Goal: Task Accomplishment & Management: Manage account settings

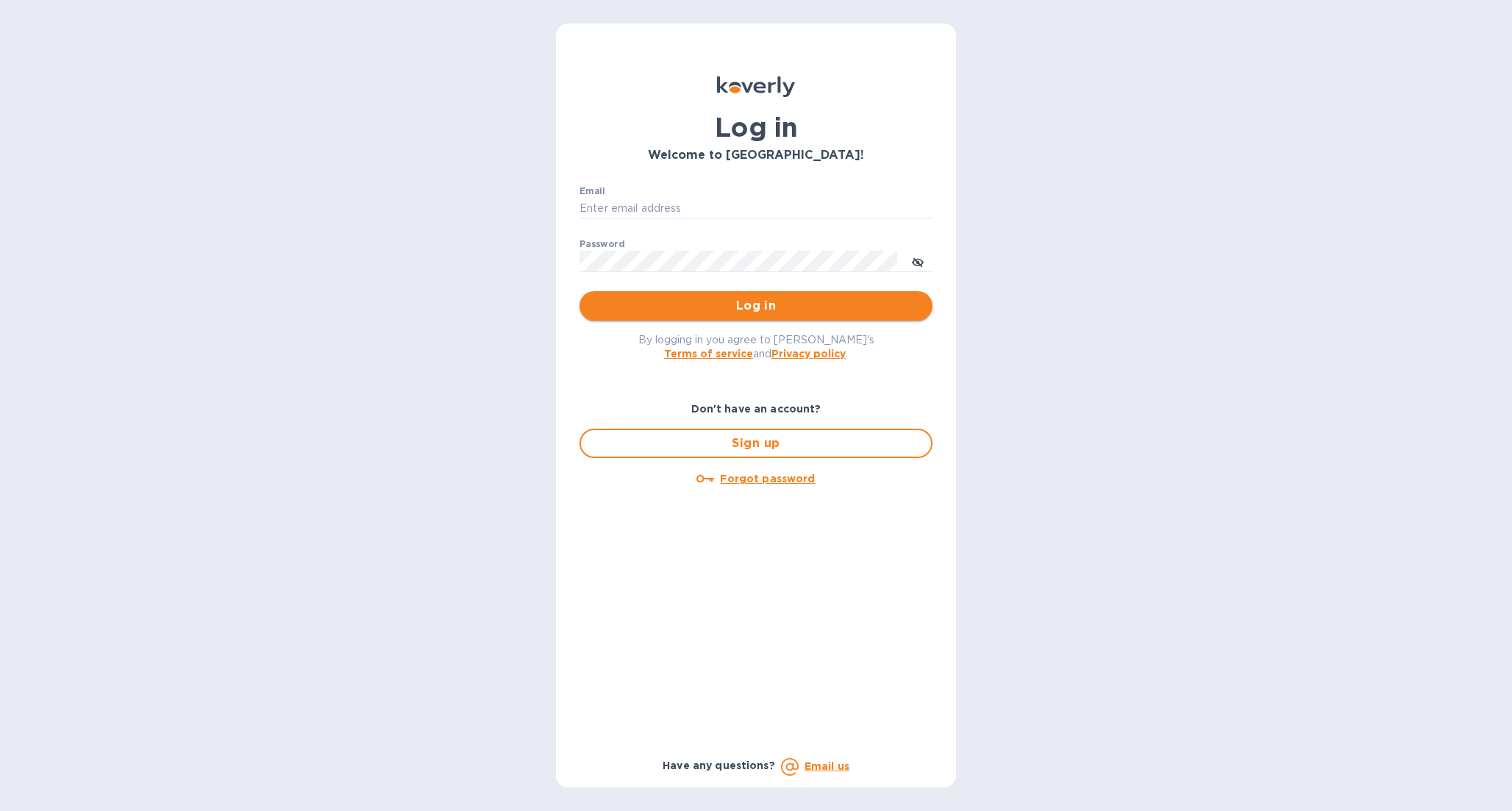
type input "[EMAIL_ADDRESS][DOMAIN_NAME]"
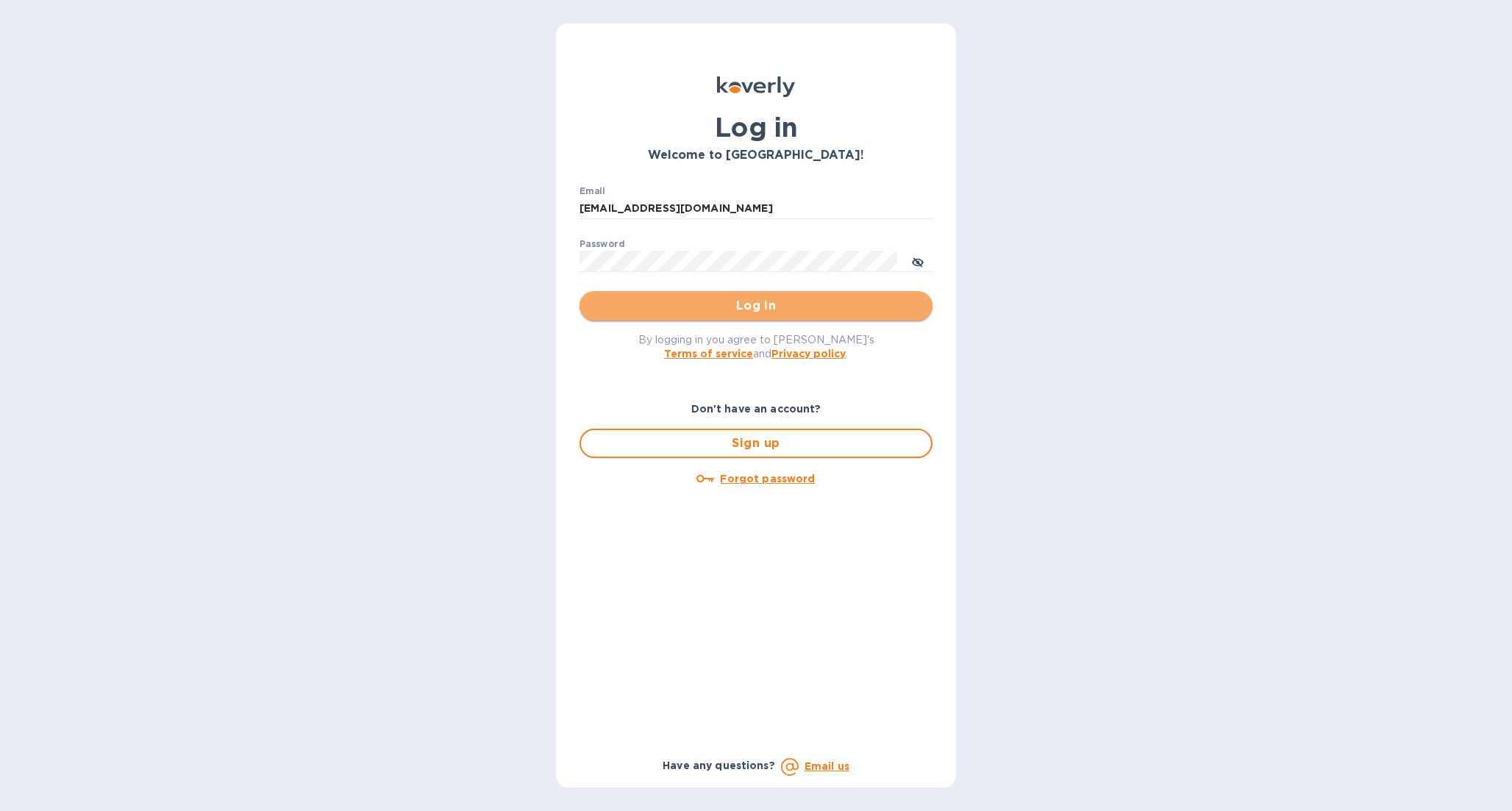
click at [765, 302] on span "Log in" at bounding box center [756, 305] width 329 height 18
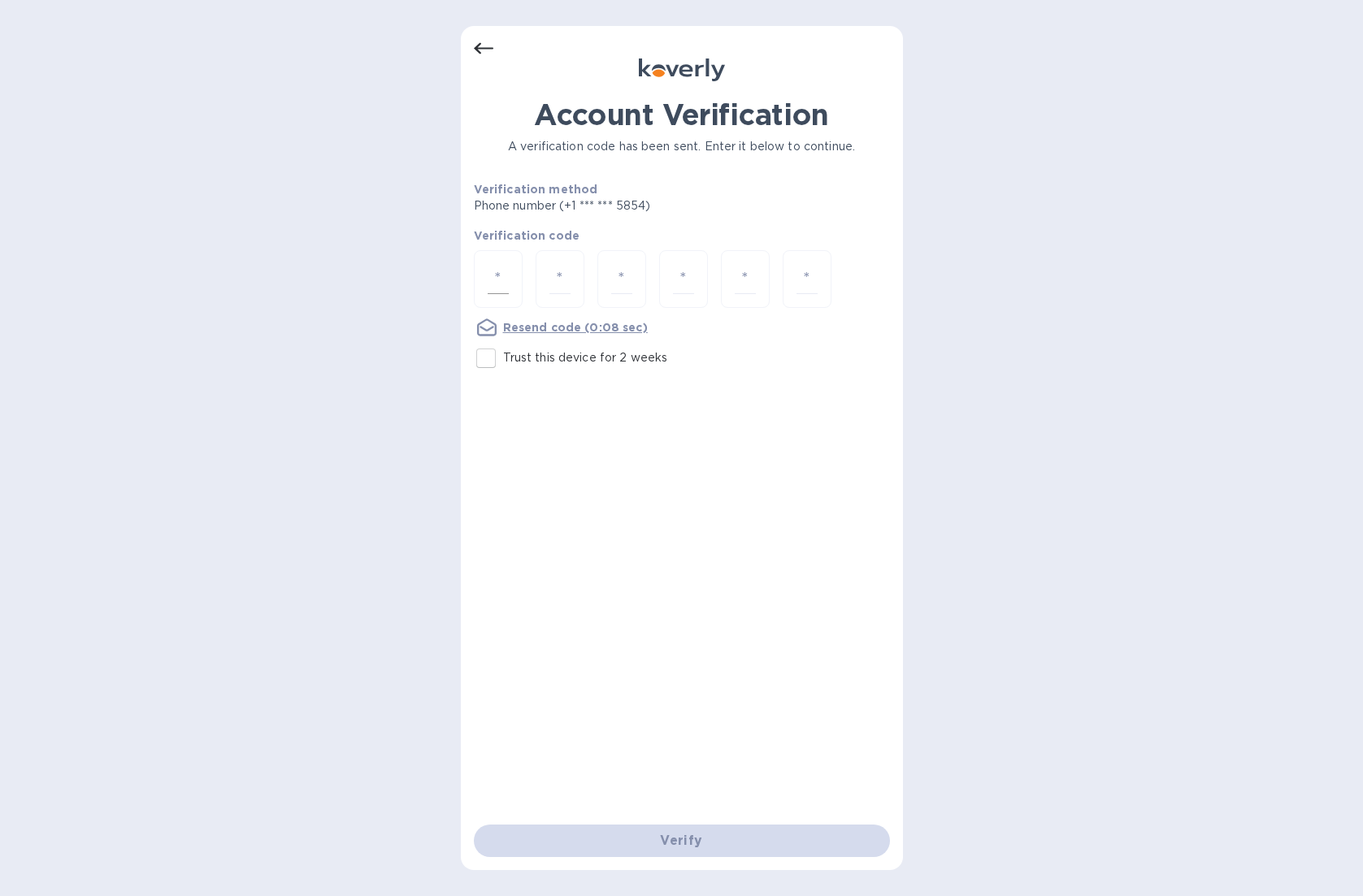
click at [502, 277] on input "number" at bounding box center [498, 279] width 21 height 30
type input "6"
type input "2"
type input "7"
type input "0"
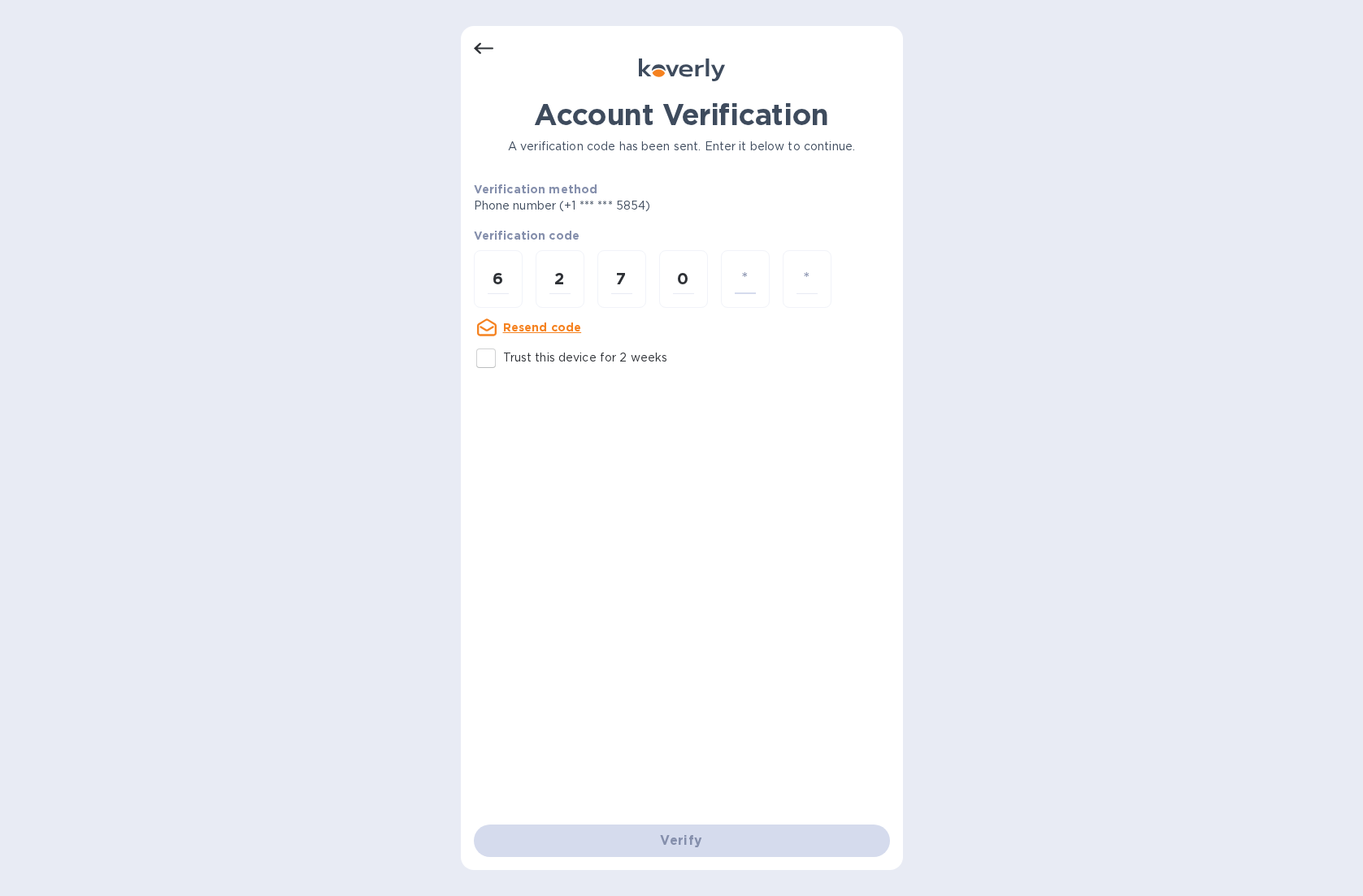
type input "8"
type input "6"
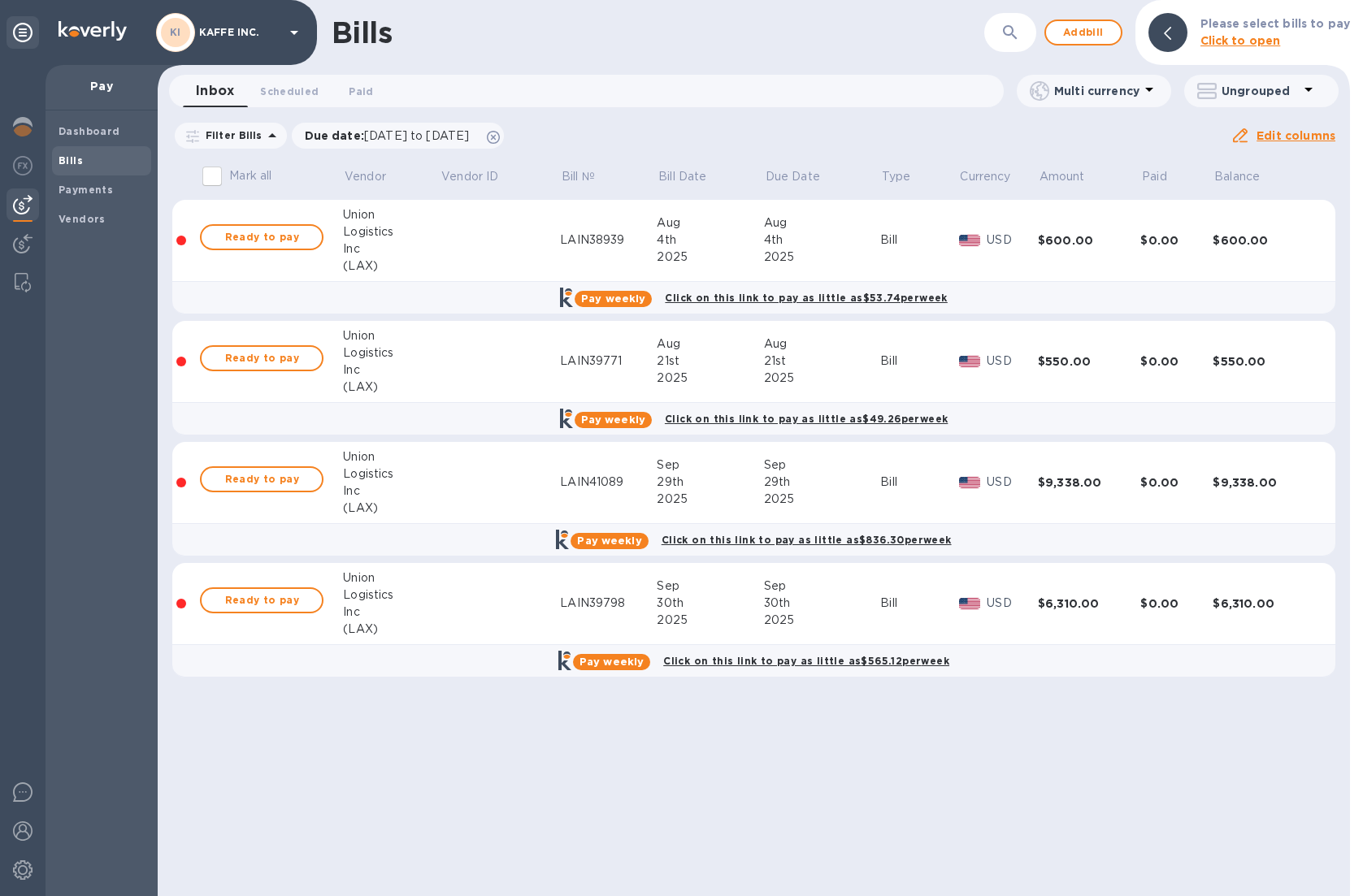
click at [399, 486] on div "Inc" at bounding box center [392, 491] width 97 height 17
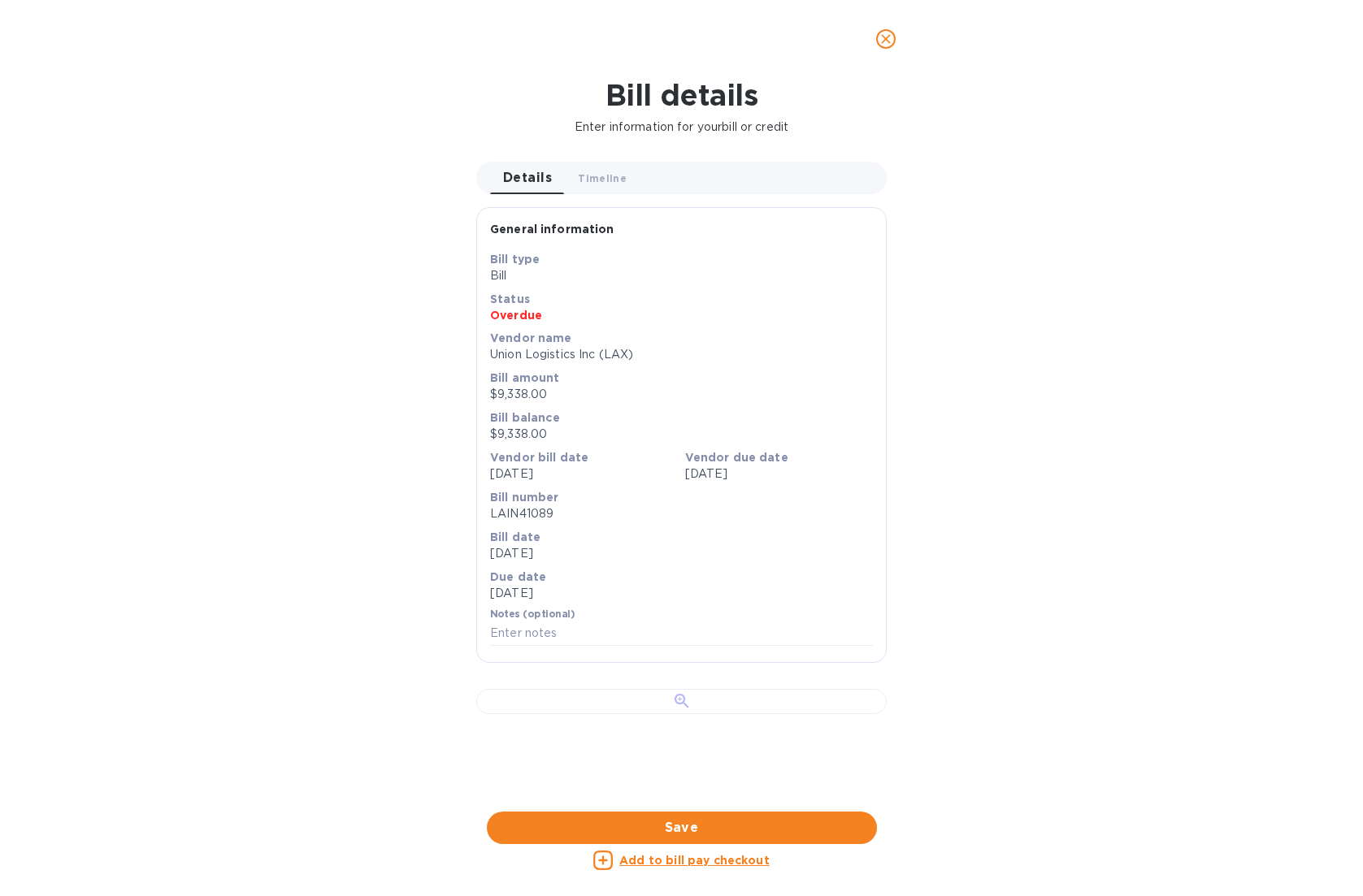
scroll to position [387, 0]
click at [696, 689] on div at bounding box center [682, 701] width 411 height 26
drag, startPoint x: 1099, startPoint y: 323, endPoint x: 989, endPoint y: 200, distance: 165.0
click at [1095, 321] on div "Bill details Enter information for your bill or credit Details 0 Timeline 0 Gen…" at bounding box center [682, 486] width 1363 height 818
click at [890, 42] on icon "close" at bounding box center [886, 38] width 16 height 16
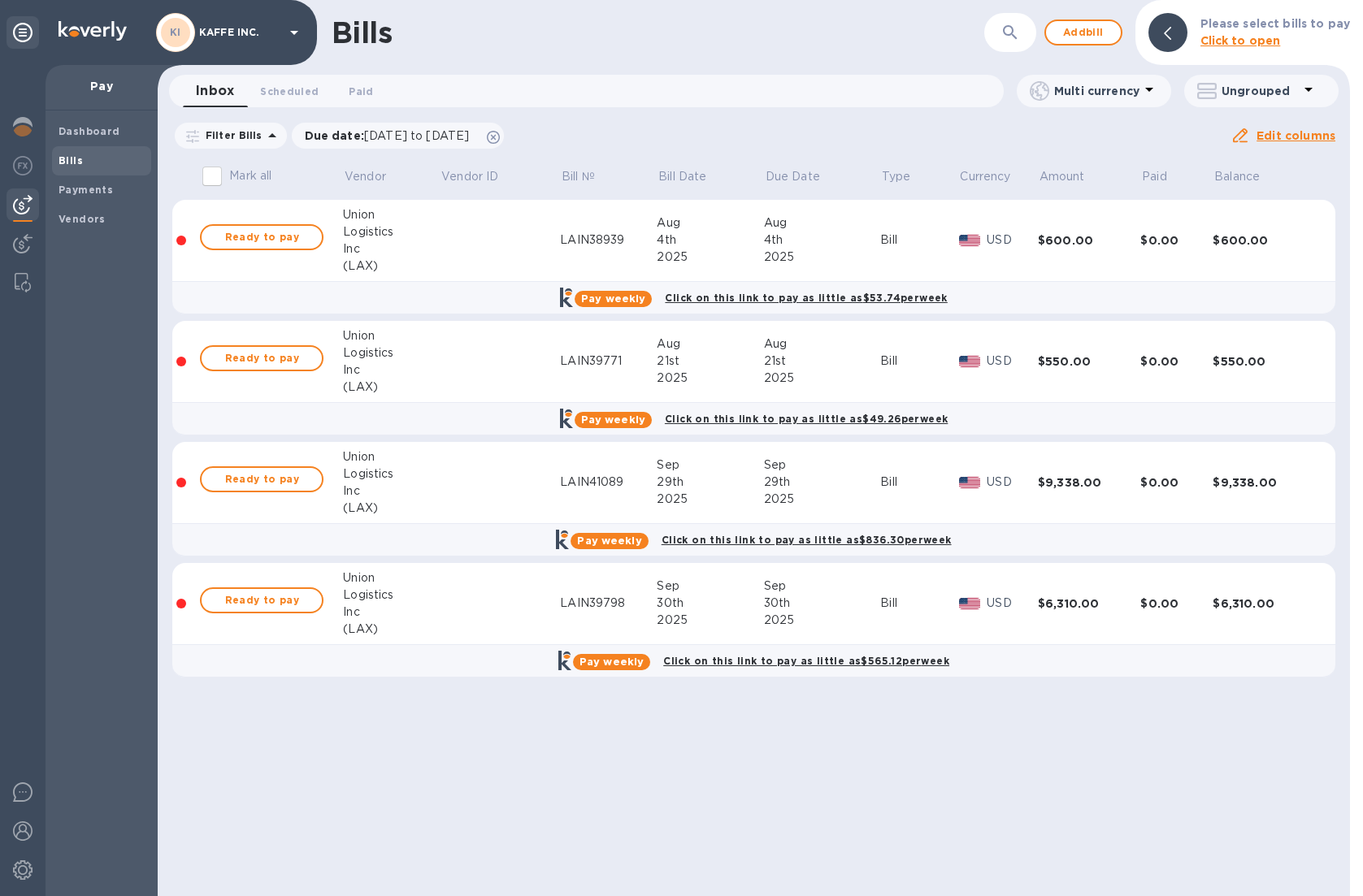
scroll to position [0, 0]
click at [811, 356] on div "21st" at bounding box center [822, 361] width 116 height 17
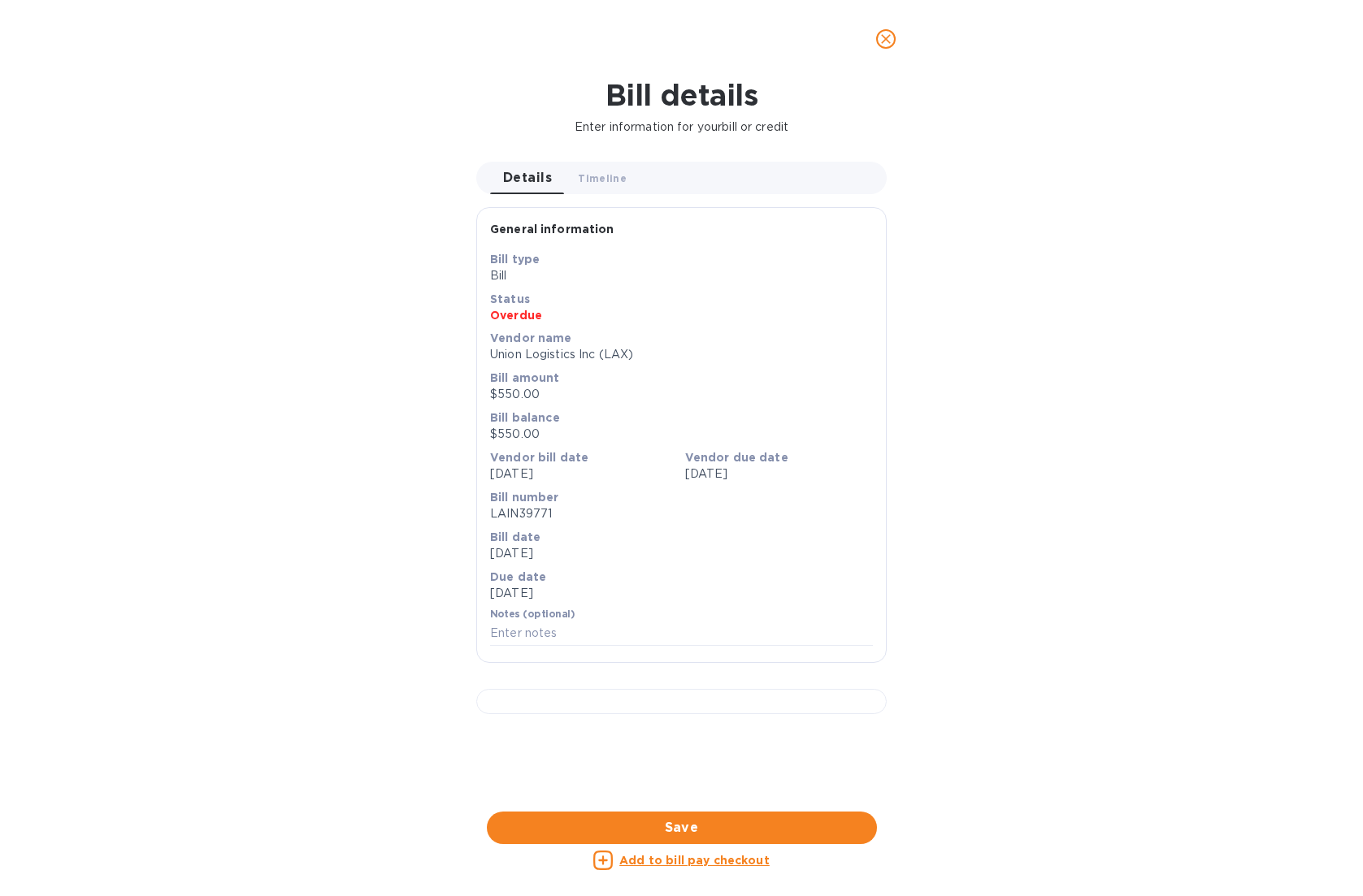
scroll to position [387, 0]
click at [678, 689] on div at bounding box center [682, 701] width 411 height 26
click at [885, 35] on icon "close" at bounding box center [886, 38] width 16 height 16
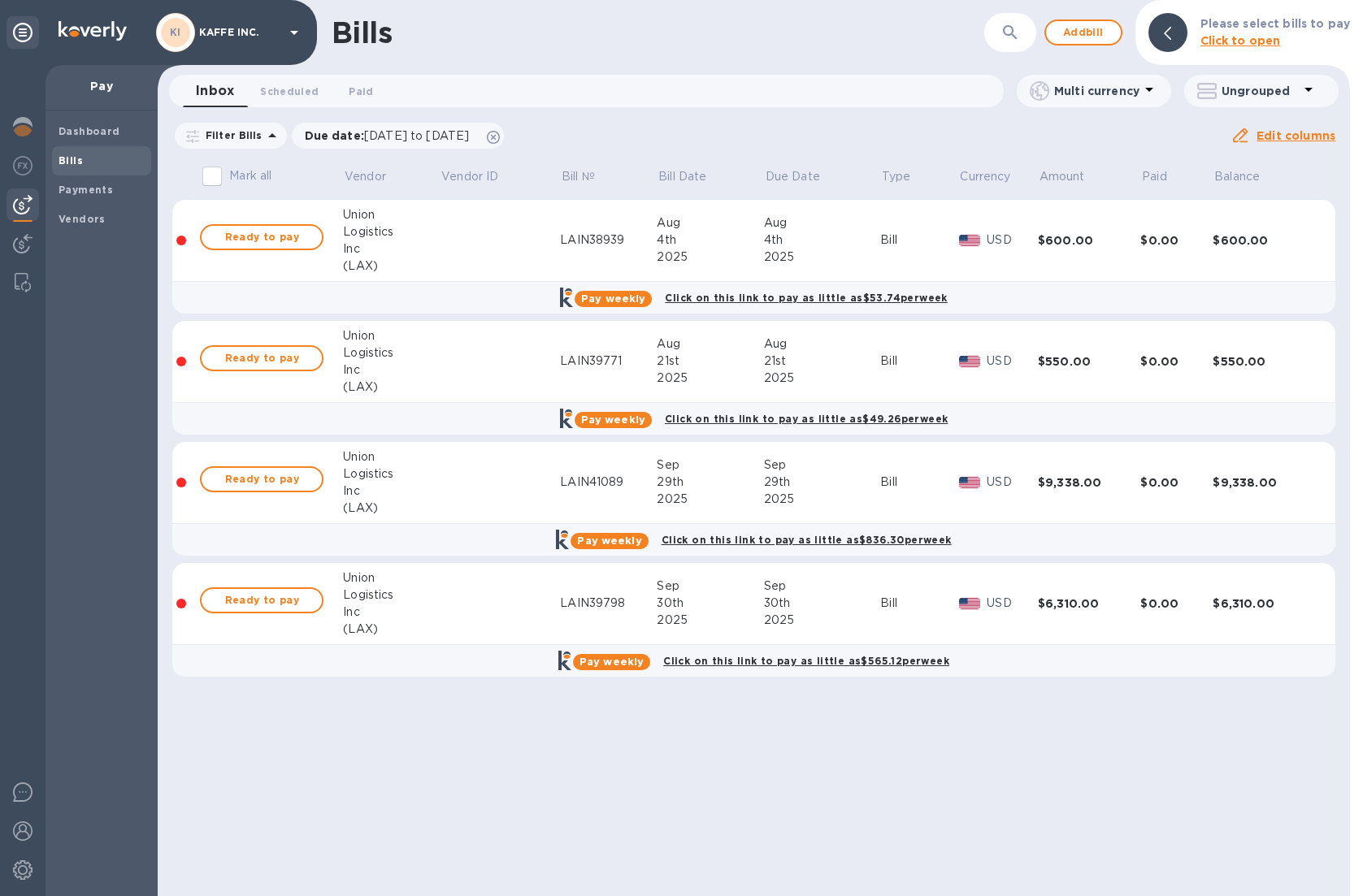
click at [838, 611] on div "30th" at bounding box center [822, 603] width 116 height 17
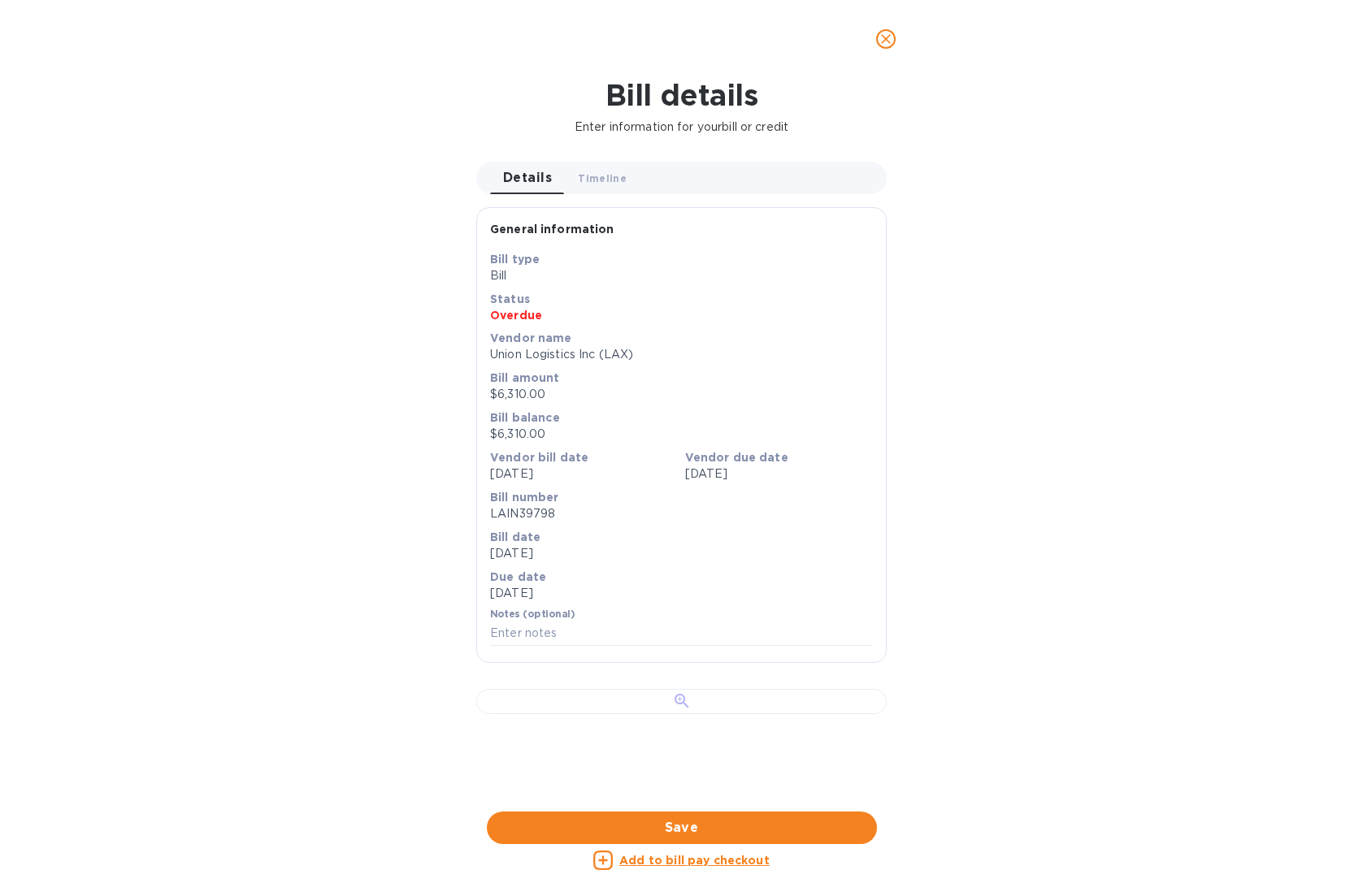
scroll to position [387, 0]
click at [682, 689] on div at bounding box center [682, 701] width 411 height 26
click at [884, 30] on icon "close" at bounding box center [886, 38] width 16 height 16
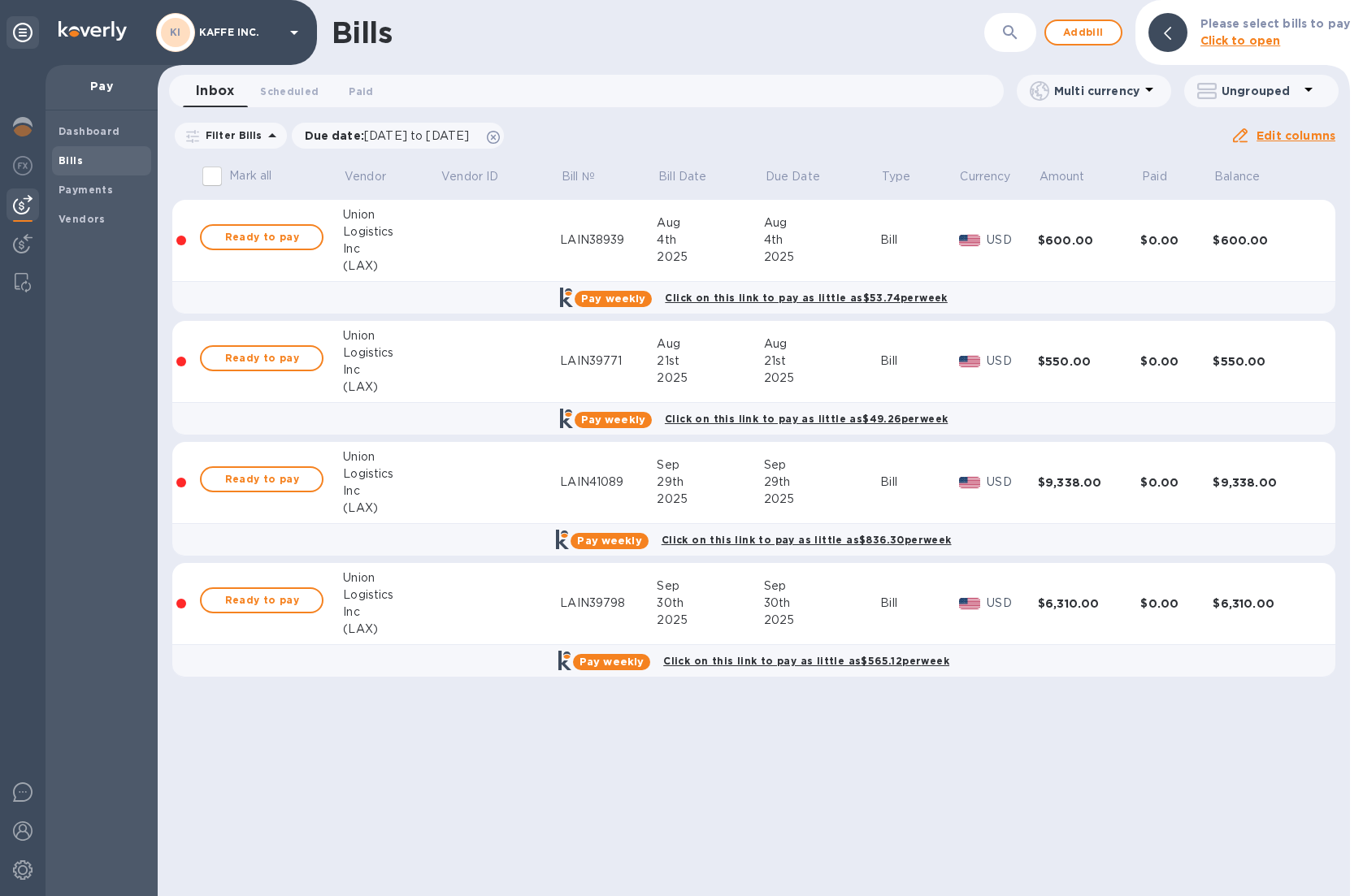
scroll to position [0, 0]
copy div "LAIN39798"
drag, startPoint x: 627, startPoint y: 606, endPoint x: 557, endPoint y: 606, distance: 70.0
click at [557, 606] on tr "Ready to pay Union Logistics Inc (LAX) LAIN39798 [DATE] [DATE] Bill USD $6,310.…" at bounding box center [754, 604] width 1163 height 82
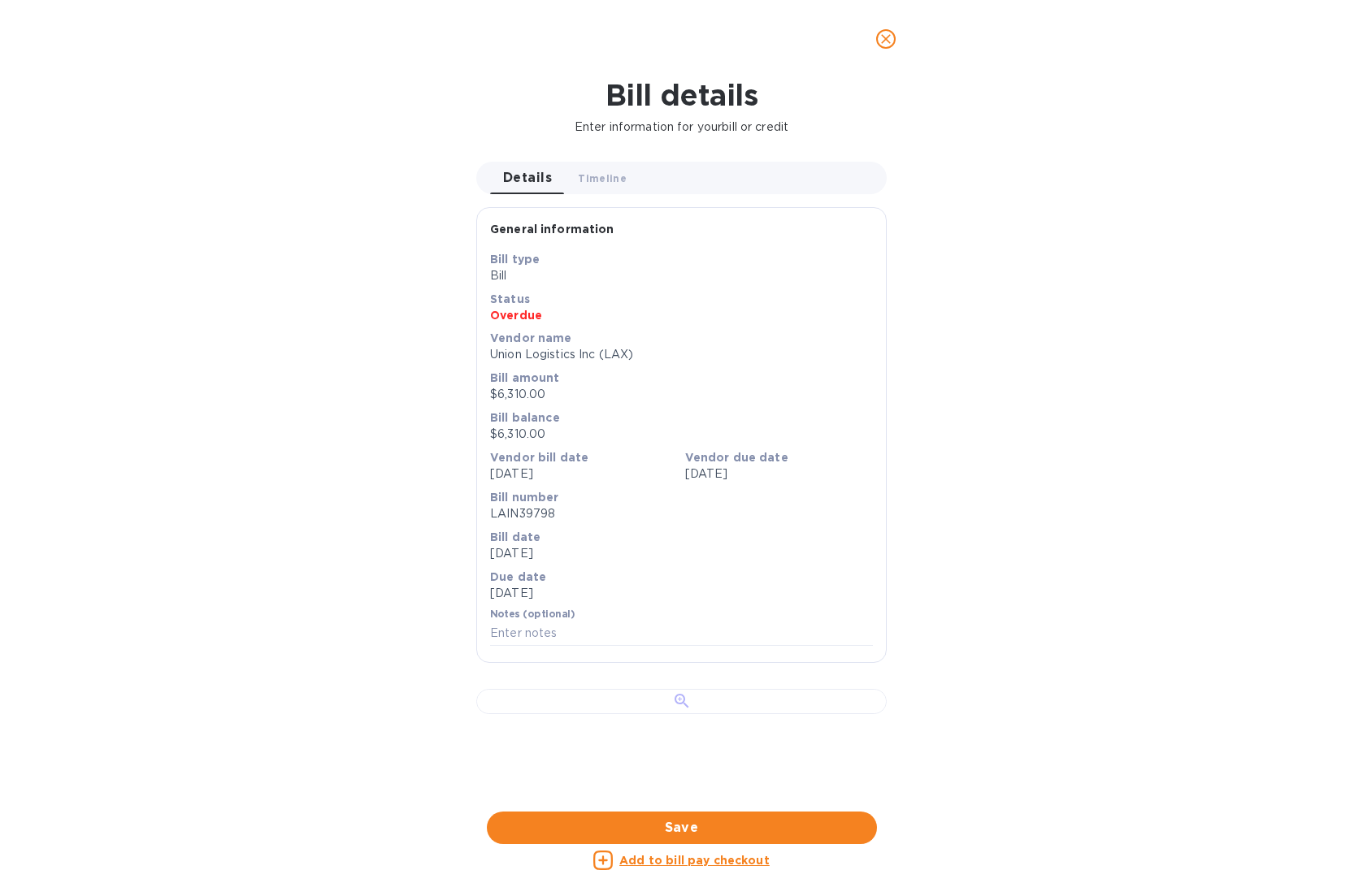
click at [682, 715] on div at bounding box center [682, 701] width 411 height 26
click at [884, 36] on icon "close" at bounding box center [886, 38] width 16 height 16
